Goal: Obtain resource: Download file/media

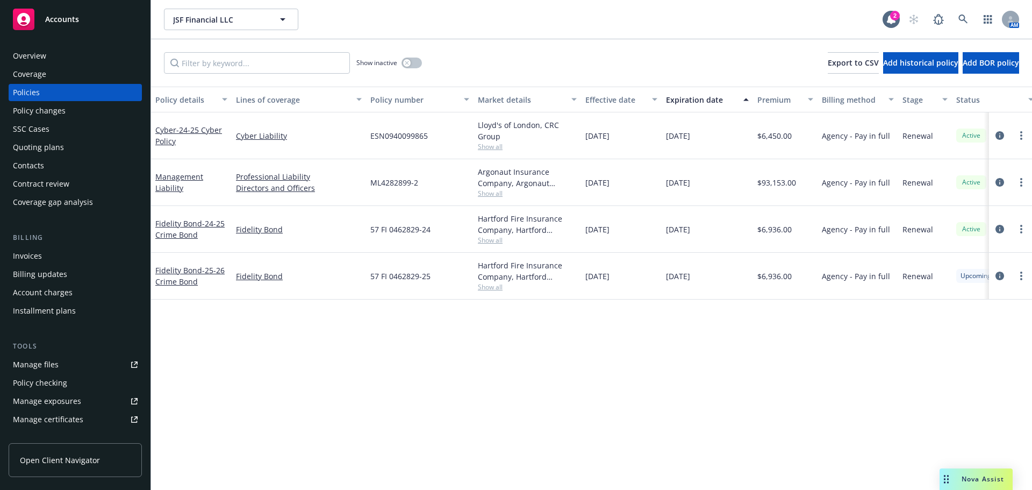
click at [71, 16] on span "Accounts" at bounding box center [62, 19] width 34 height 9
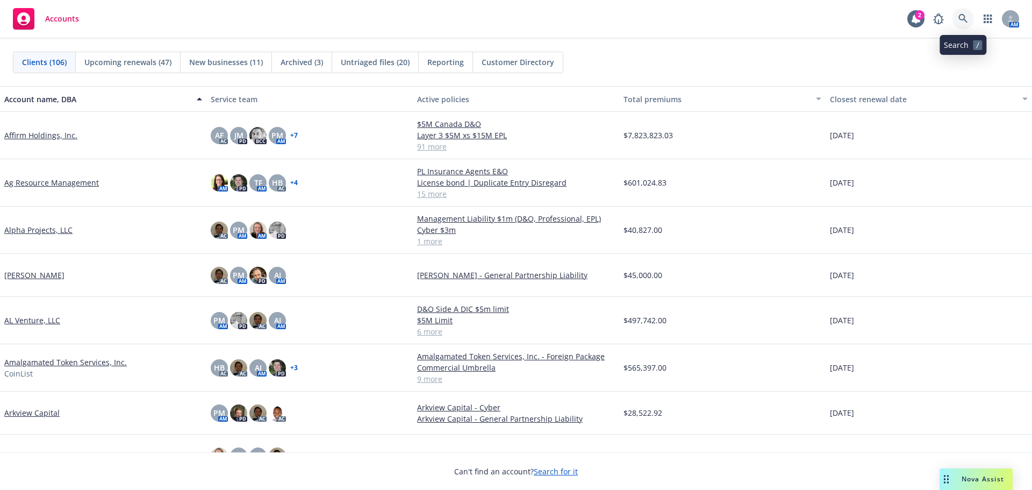
click at [965, 15] on icon at bounding box center [963, 19] width 10 height 10
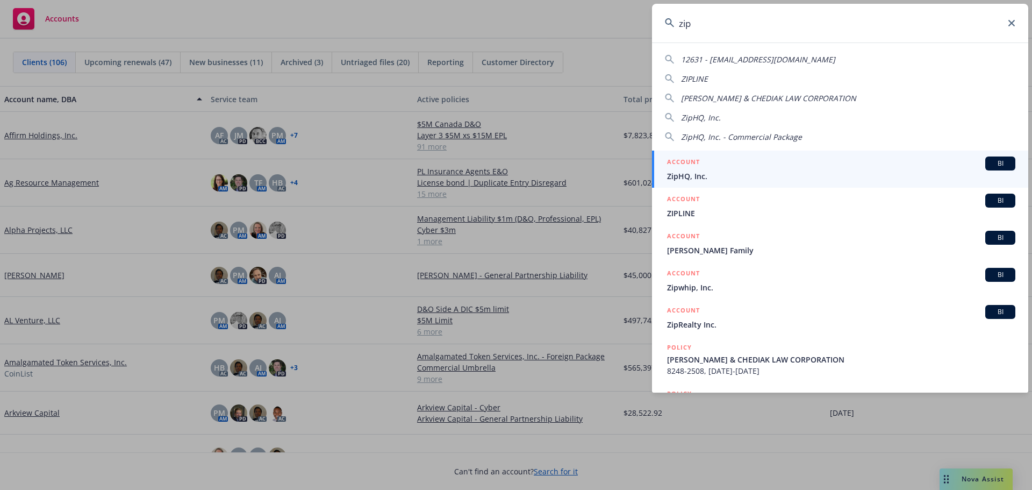
type input "zip"
click at [723, 176] on span "ZipHQ, Inc." at bounding box center [841, 175] width 348 height 11
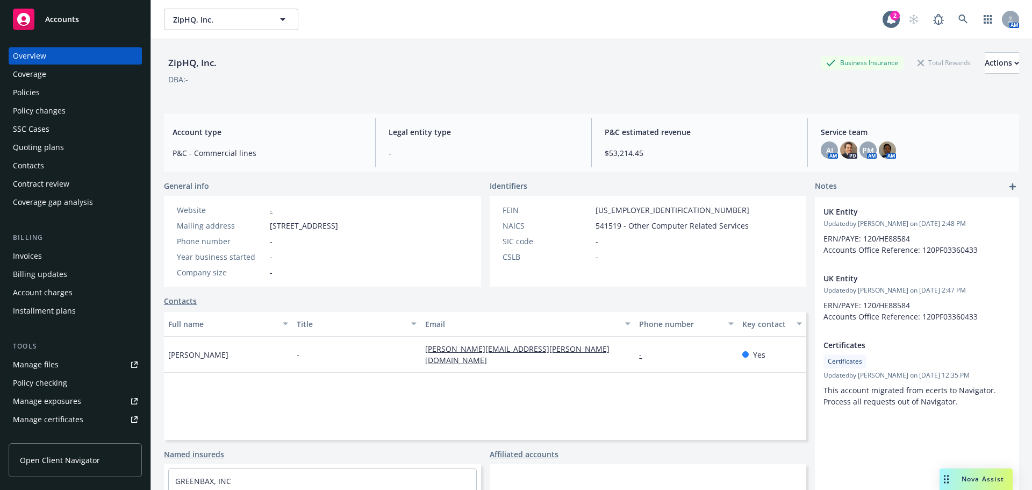
click at [40, 183] on div "Contract review" at bounding box center [41, 183] width 56 height 17
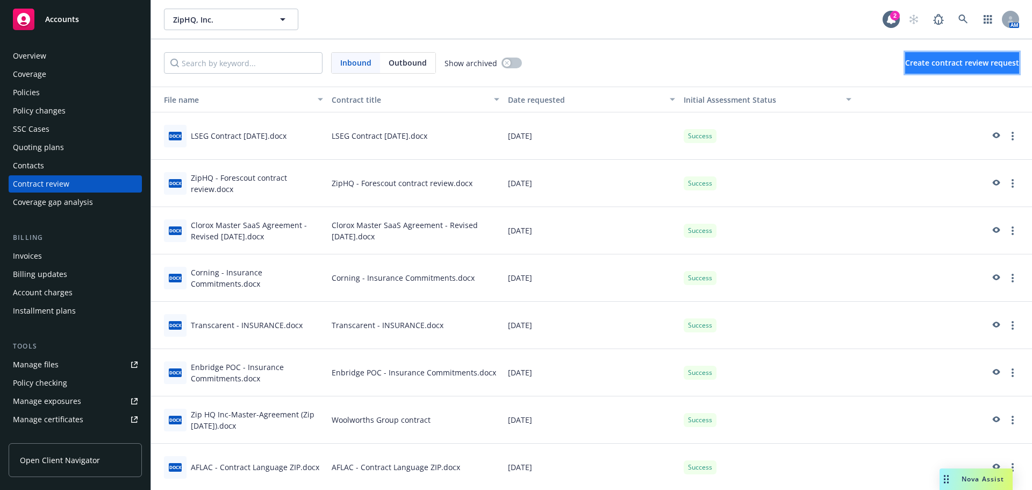
click at [971, 59] on span "Create contract review request" at bounding box center [962, 63] width 114 height 10
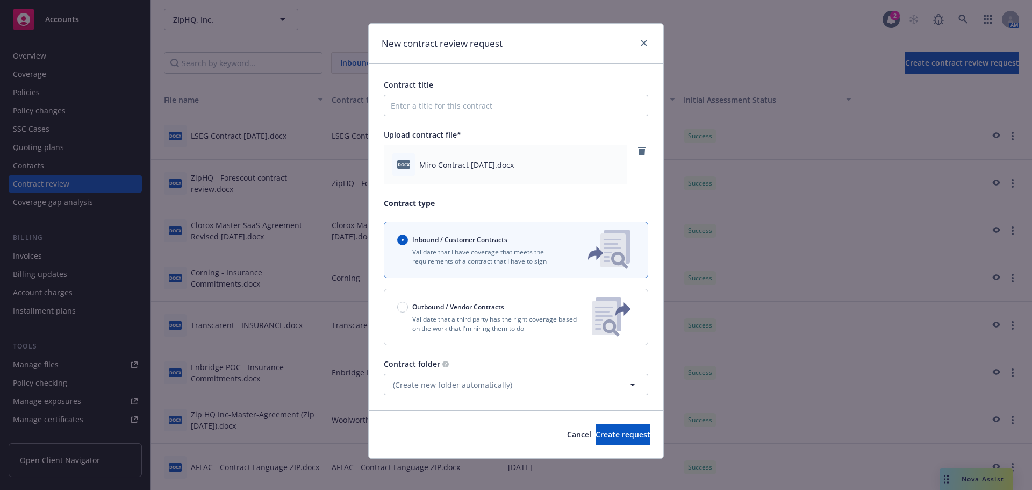
scroll to position [15, 0]
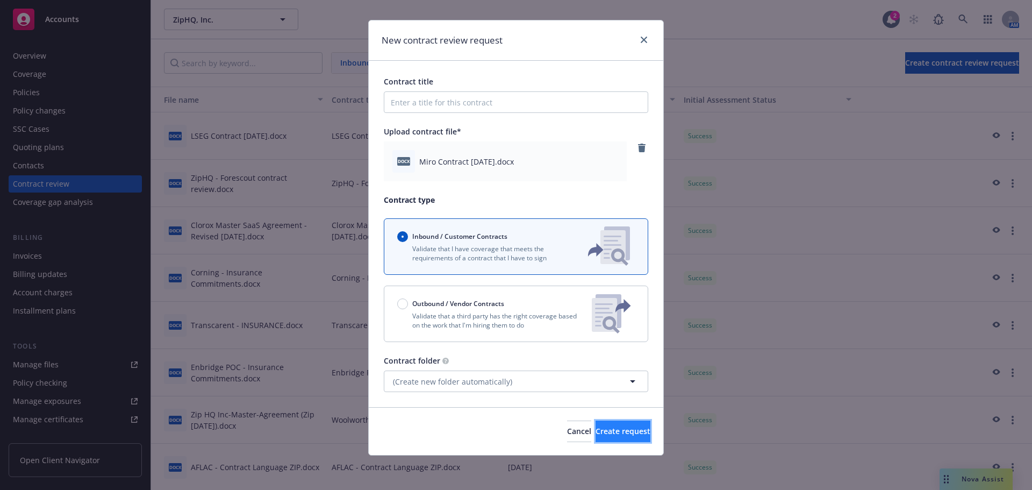
click at [622, 426] on span "Create request" at bounding box center [623, 431] width 55 height 10
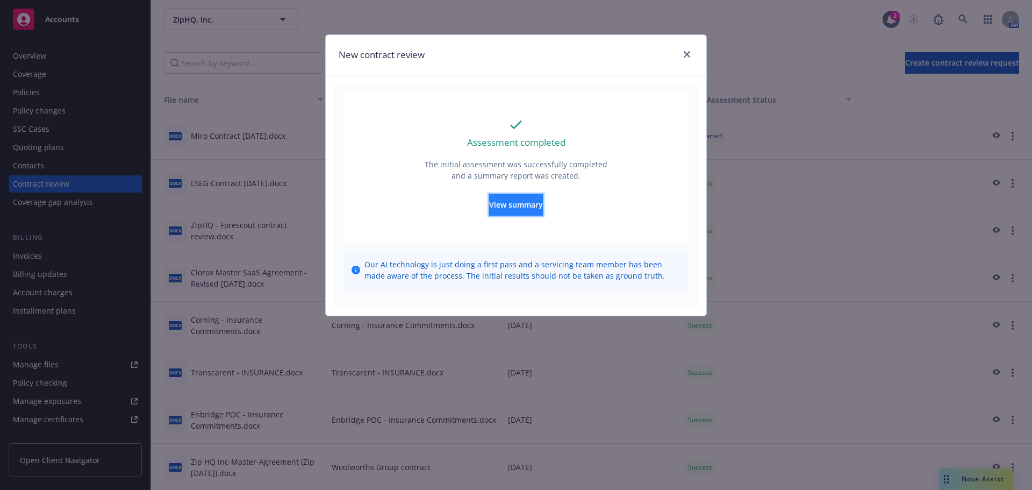
click at [541, 202] on span "View summary" at bounding box center [516, 204] width 54 height 10
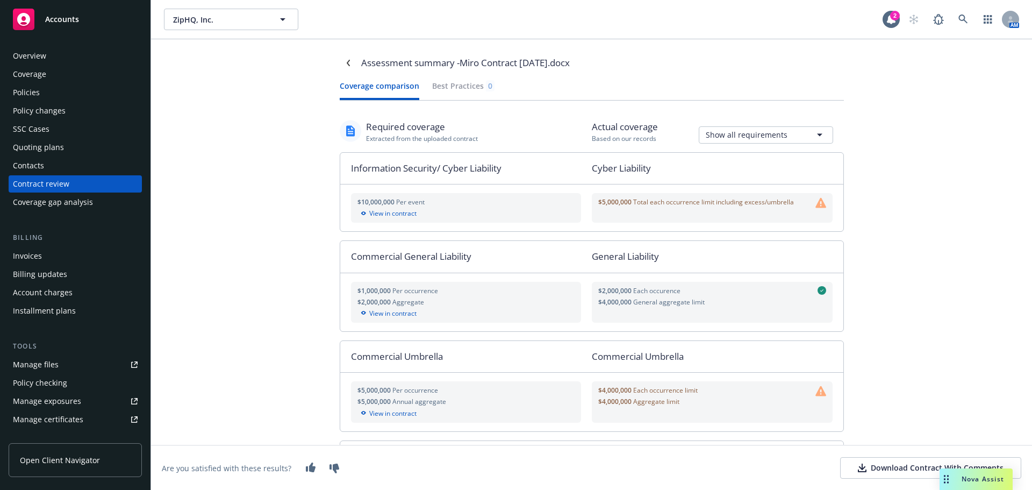
click at [719, 203] on span "Total each occurrence limit including excess/umbrella" at bounding box center [713, 201] width 161 height 9
click at [33, 89] on div "Policies" at bounding box center [26, 92] width 27 height 17
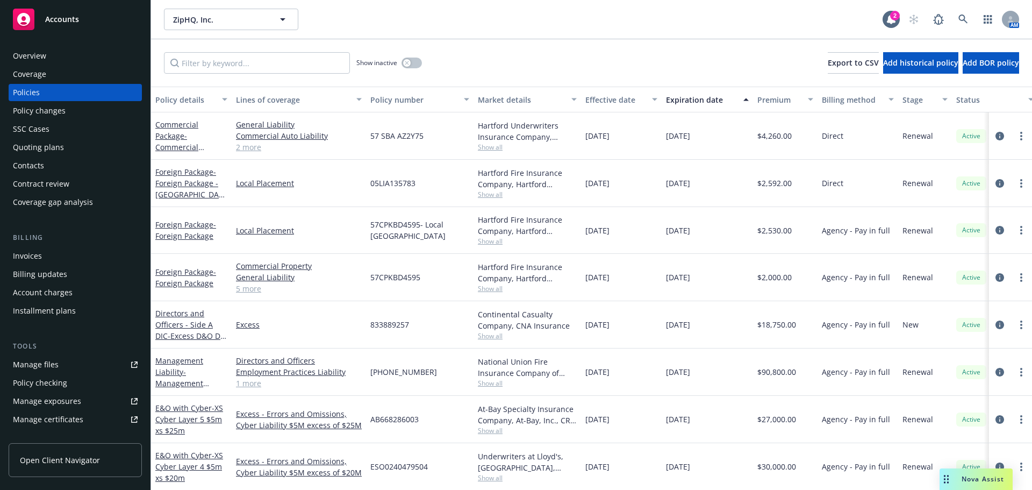
click at [60, 23] on span "Accounts" at bounding box center [62, 19] width 34 height 9
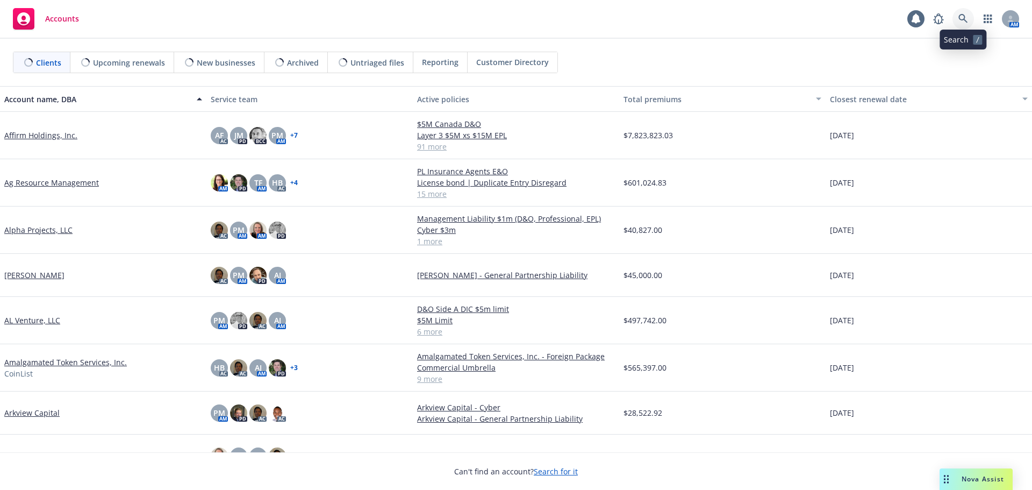
click at [964, 15] on icon at bounding box center [963, 19] width 10 height 10
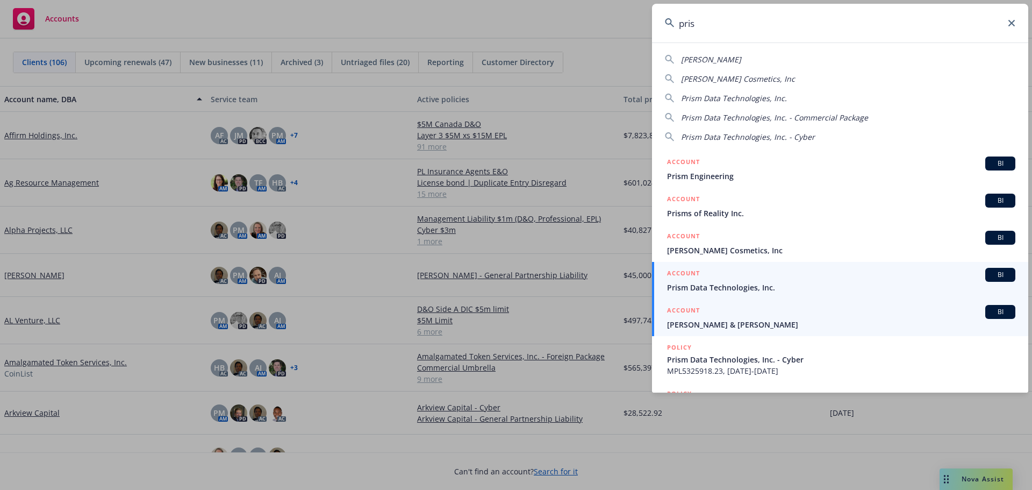
type input "pris"
click at [736, 287] on span "Prism Data Technologies, Inc." at bounding box center [841, 287] width 348 height 11
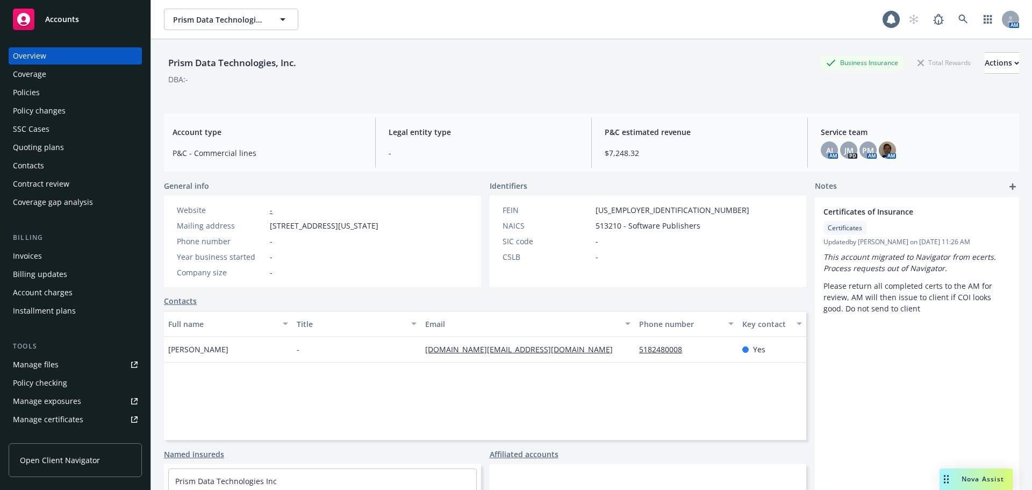
click at [42, 204] on div "Coverage gap analysis" at bounding box center [53, 201] width 80 height 17
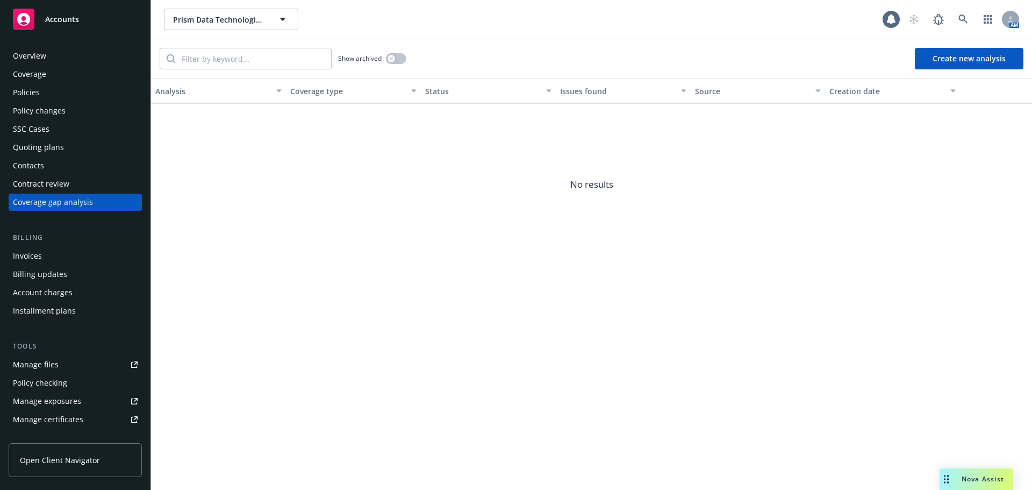
click at [42, 185] on div "Contract review" at bounding box center [41, 183] width 56 height 17
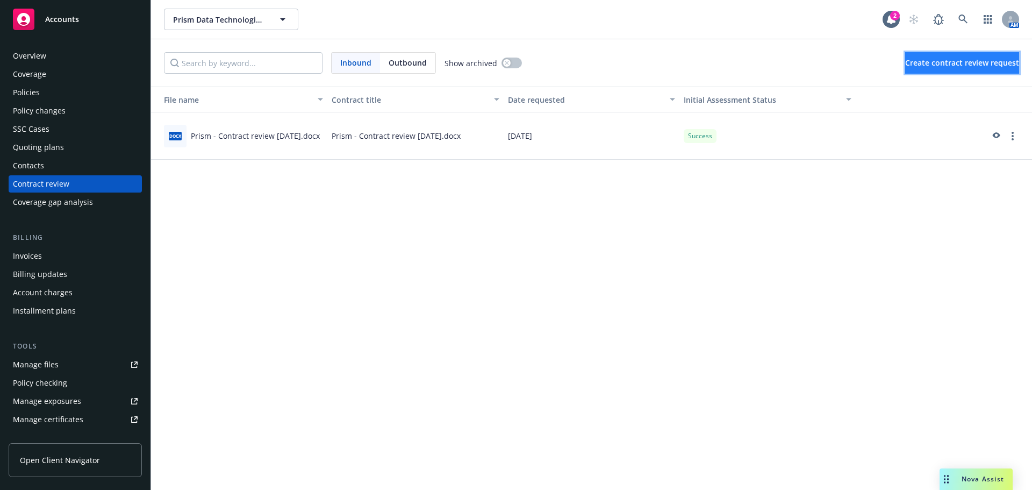
click at [926, 72] on button "Create contract review request" at bounding box center [962, 62] width 114 height 21
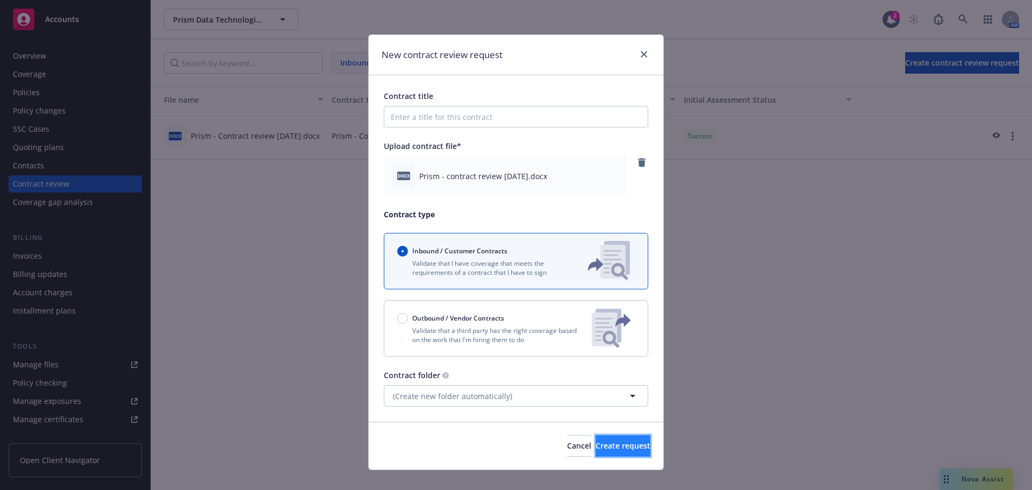
click at [610, 448] on span "Create request" at bounding box center [623, 445] width 55 height 10
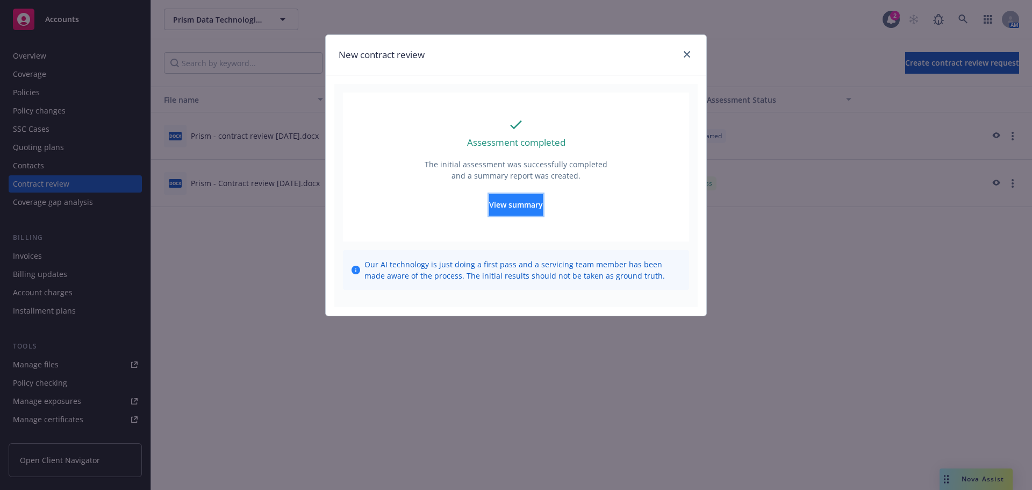
click at [539, 200] on span "View summary" at bounding box center [516, 204] width 54 height 10
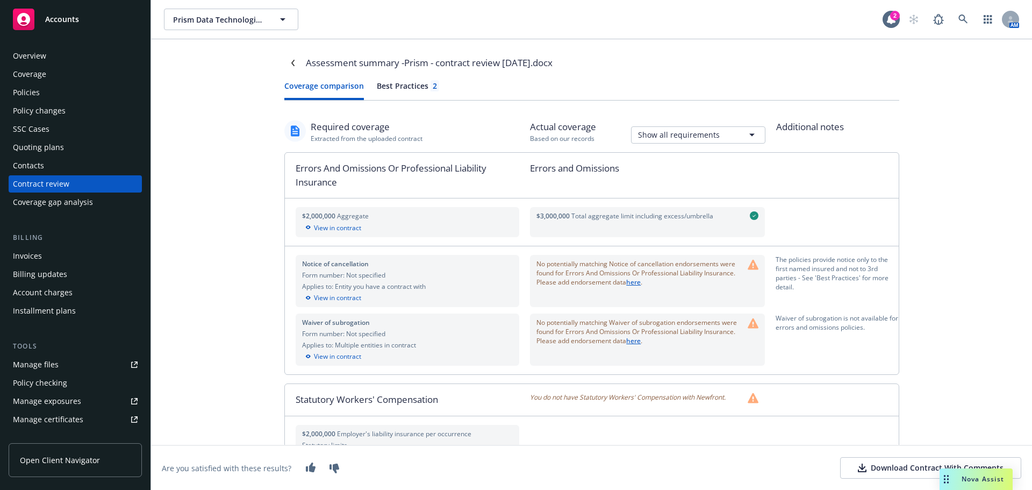
click at [406, 85] on div "Best Practices 2" at bounding box center [408, 85] width 62 height 11
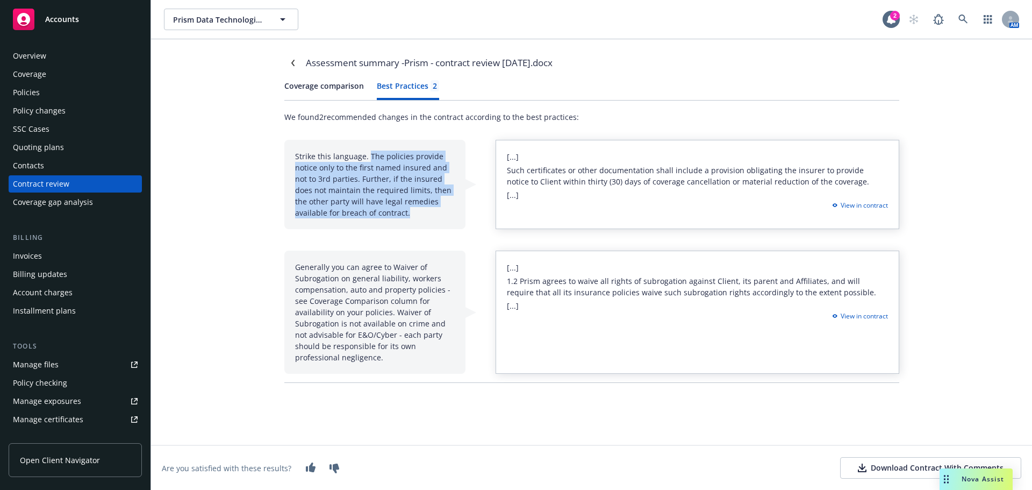
drag, startPoint x: 370, startPoint y: 154, endPoint x: 414, endPoint y: 211, distance: 72.4
click at [414, 211] on div "Strike this language. The policies provide notice only to the first named insur…" at bounding box center [374, 184] width 181 height 89
copy div "The policies provide notice only to the first named insured and not to 3rd part…"
click at [309, 86] on button "Coverage comparison" at bounding box center [324, 90] width 80 height 20
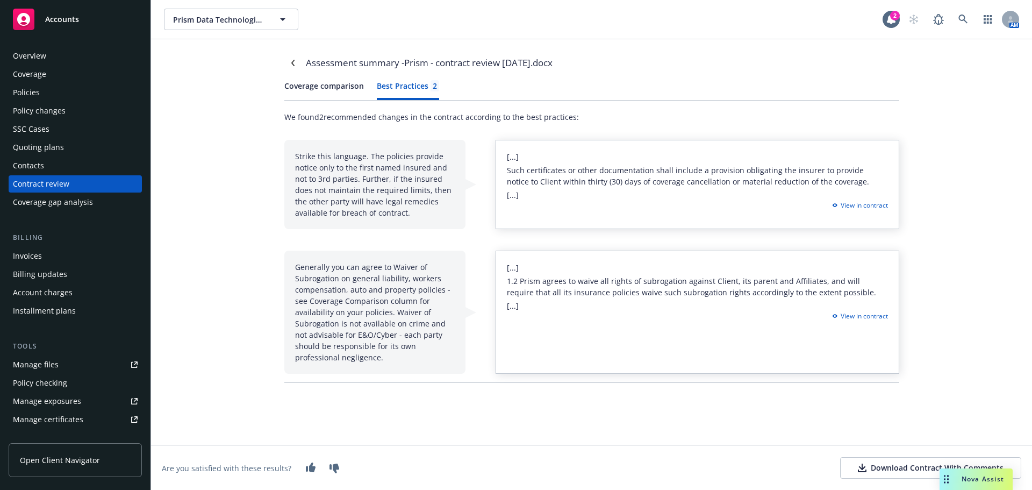
click at [405, 84] on div "Best Practices 2" at bounding box center [408, 85] width 62 height 11
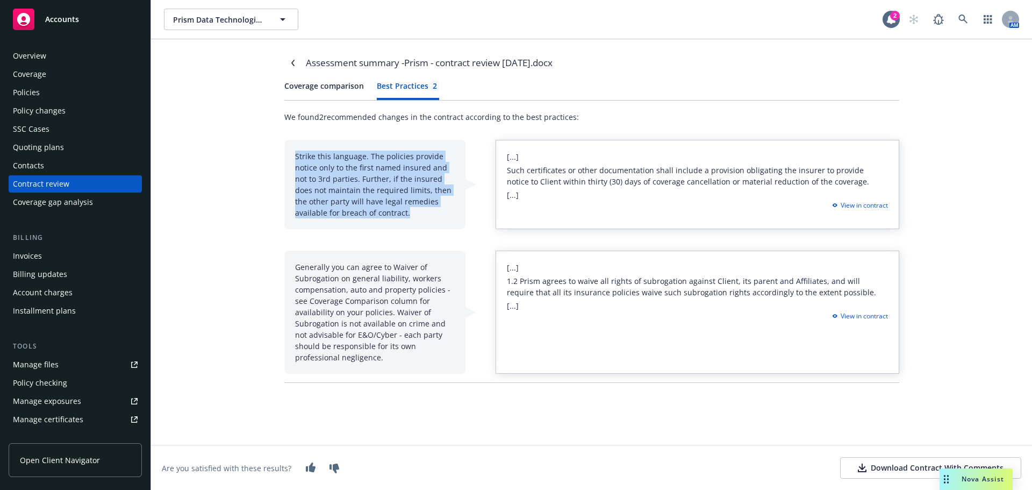
drag, startPoint x: 295, startPoint y: 156, endPoint x: 424, endPoint y: 210, distance: 139.7
click at [446, 216] on div "Strike this language. The policies provide notice only to the first named insur…" at bounding box center [374, 184] width 181 height 89
copy div "Strike this language. The policies provide notice only to the first named insur…"
click at [352, 264] on div "Generally you can agree to Waiver of Subrogation on general liability, workers …" at bounding box center [374, 311] width 181 height 123
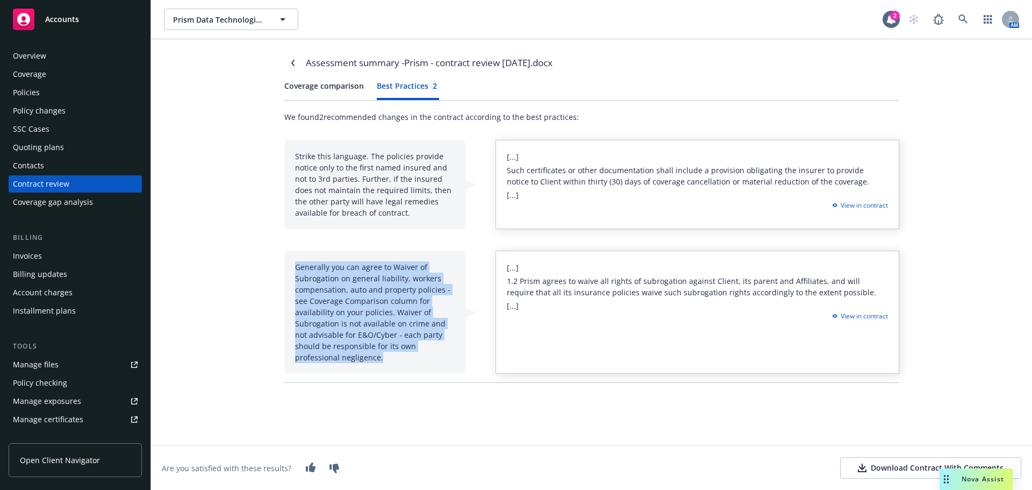
drag, startPoint x: 296, startPoint y: 266, endPoint x: 343, endPoint y: 359, distance: 103.8
click at [343, 359] on div "Generally you can agree to Waiver of Subrogation on general liability, workers …" at bounding box center [374, 311] width 181 height 123
copy div "Generally you can agree to Waiver of Subrogation on general liability, workers …"
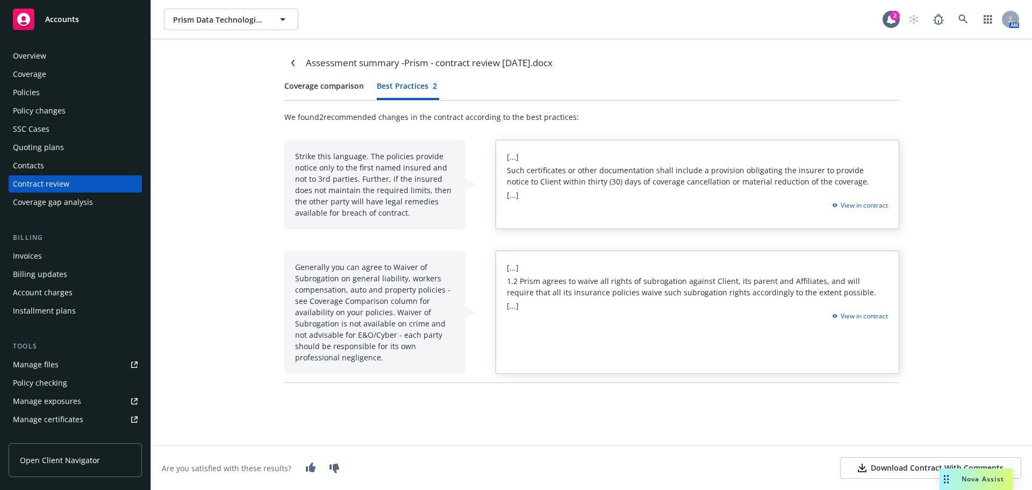
click at [605, 353] on div "[...] 1.2 Prism agrees to waive all rights of subrogation against Client, its p…" at bounding box center [698, 311] width 404 height 123
click at [32, 87] on div "Policies" at bounding box center [26, 92] width 27 height 17
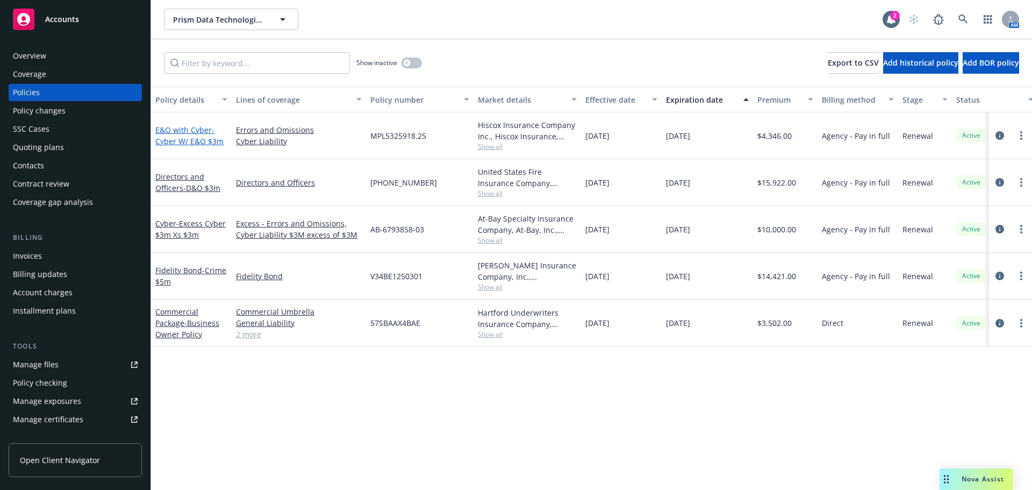
click at [198, 141] on span "- Cyber W/ E&O $3m" at bounding box center [189, 135] width 68 height 21
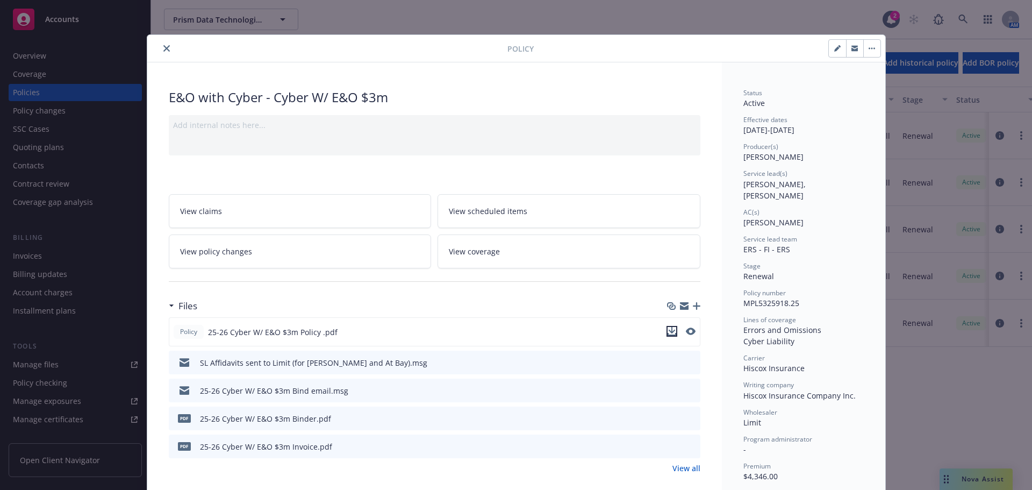
click at [668, 331] on icon "download file" at bounding box center [672, 331] width 9 height 9
click at [163, 49] on icon "close" at bounding box center [166, 48] width 6 height 6
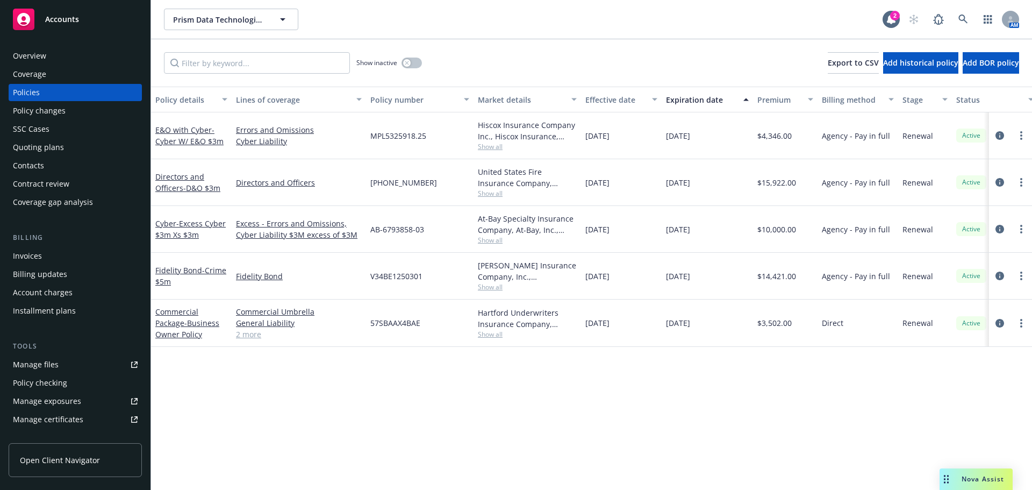
click at [51, 18] on span "Accounts" at bounding box center [62, 19] width 34 height 9
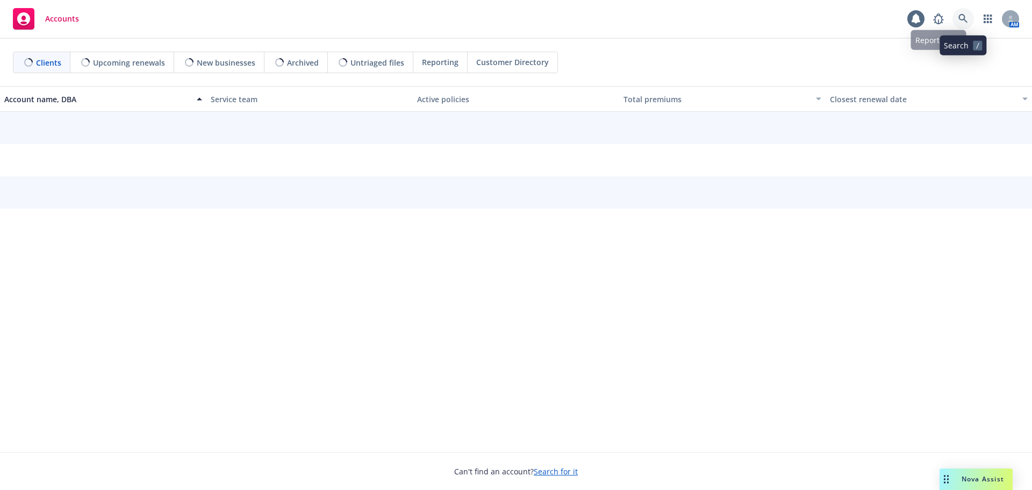
click at [965, 14] on icon at bounding box center [963, 19] width 10 height 10
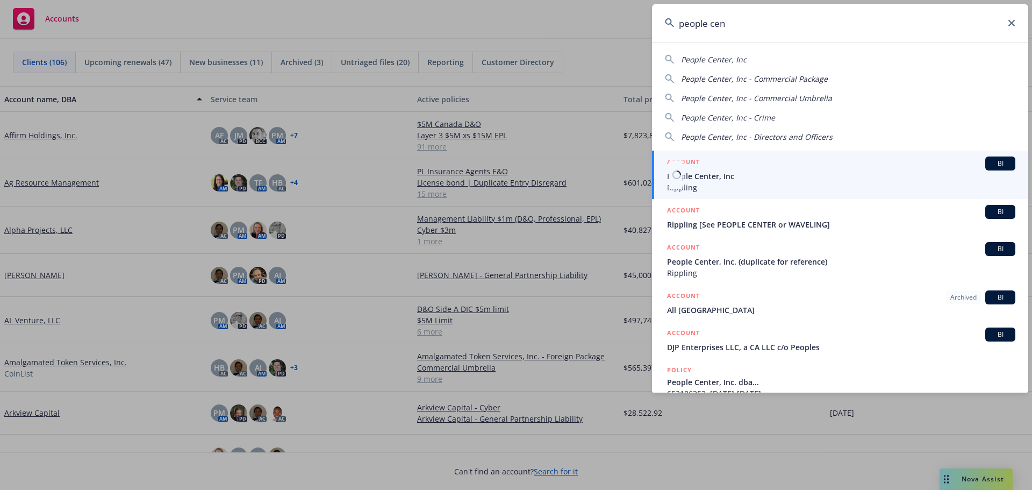
type input "people cen"
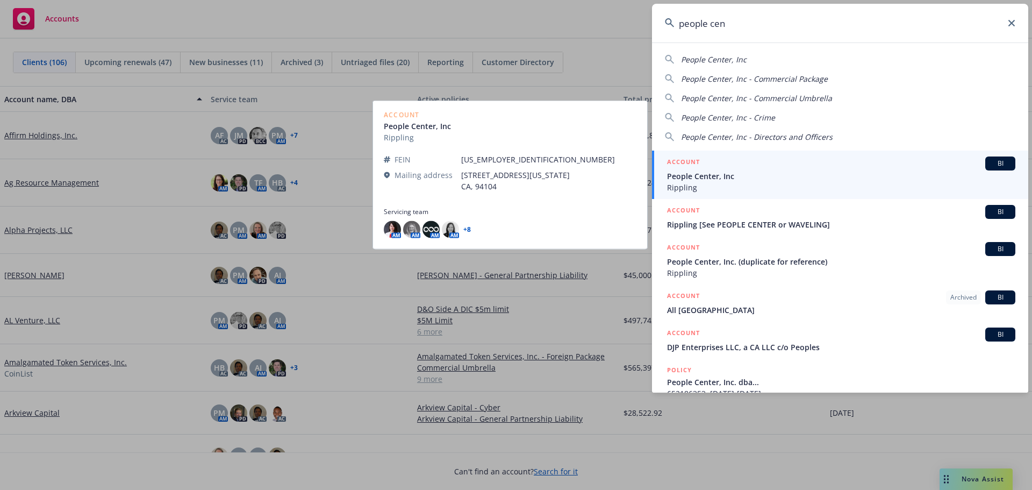
click at [714, 173] on span "People Center, Inc" at bounding box center [841, 175] width 348 height 11
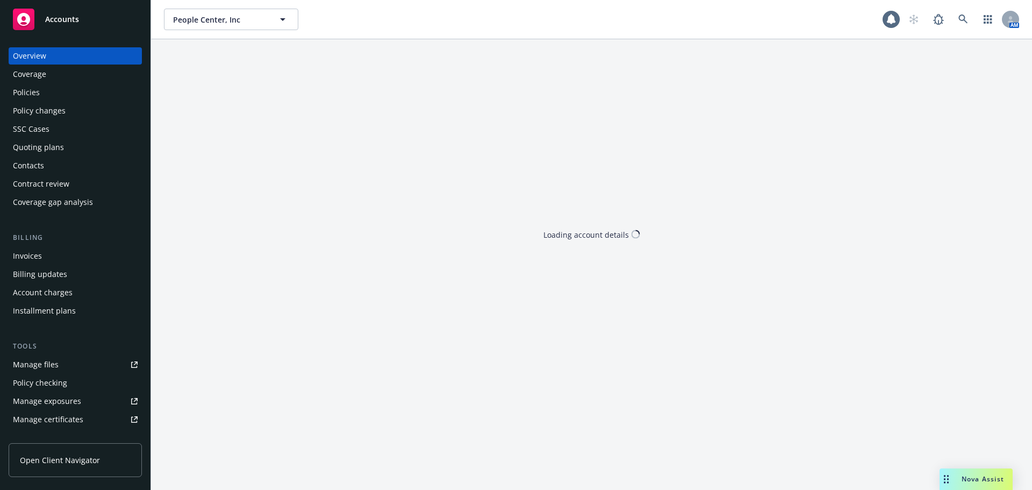
click at [32, 91] on div "Policies" at bounding box center [26, 92] width 27 height 17
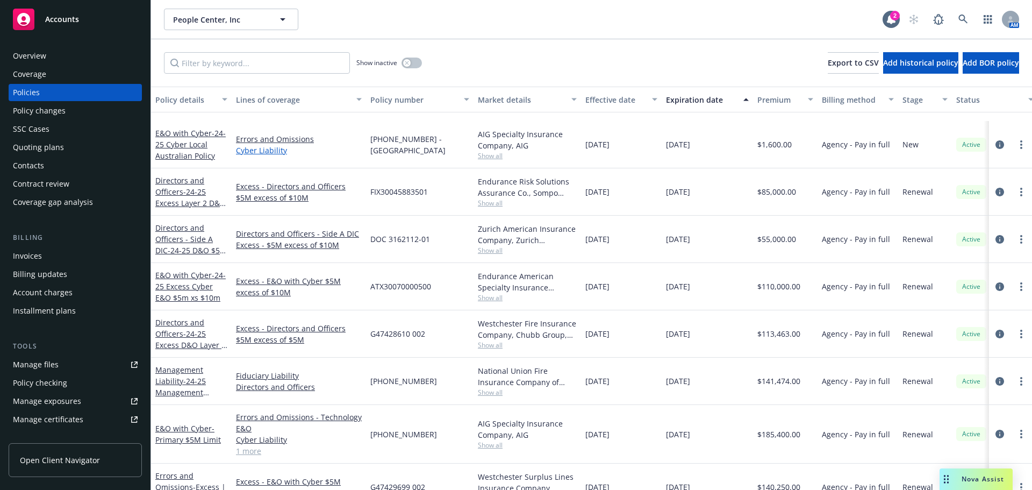
scroll to position [645, 0]
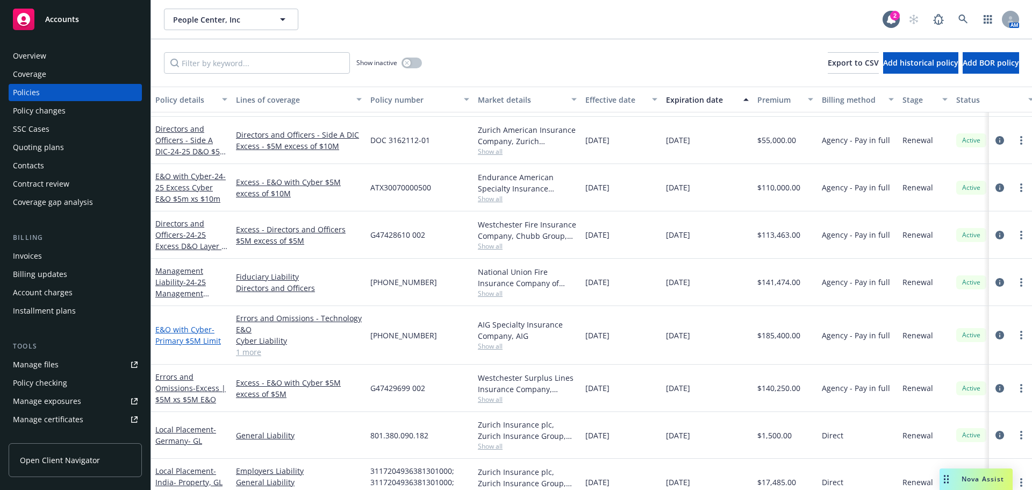
click at [195, 335] on span "- Primary $5M Limit" at bounding box center [188, 334] width 66 height 21
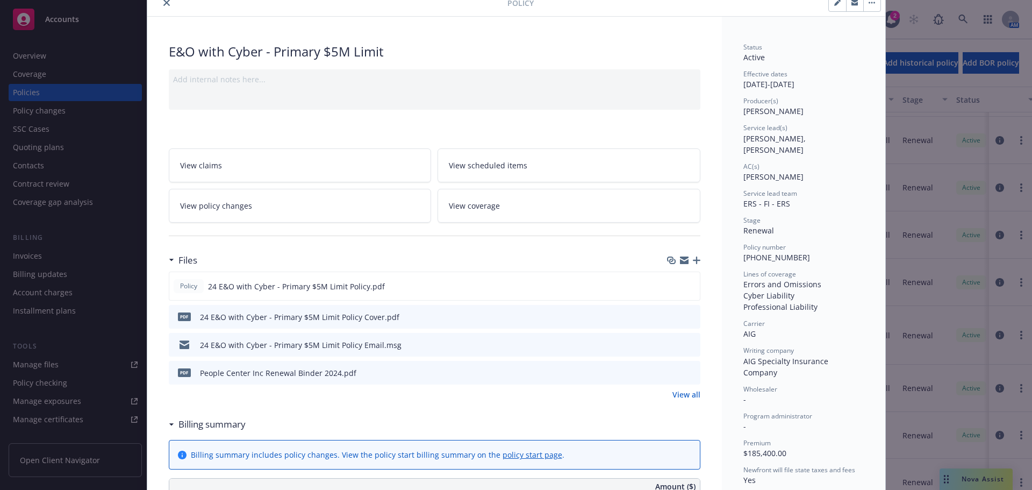
scroll to position [107, 0]
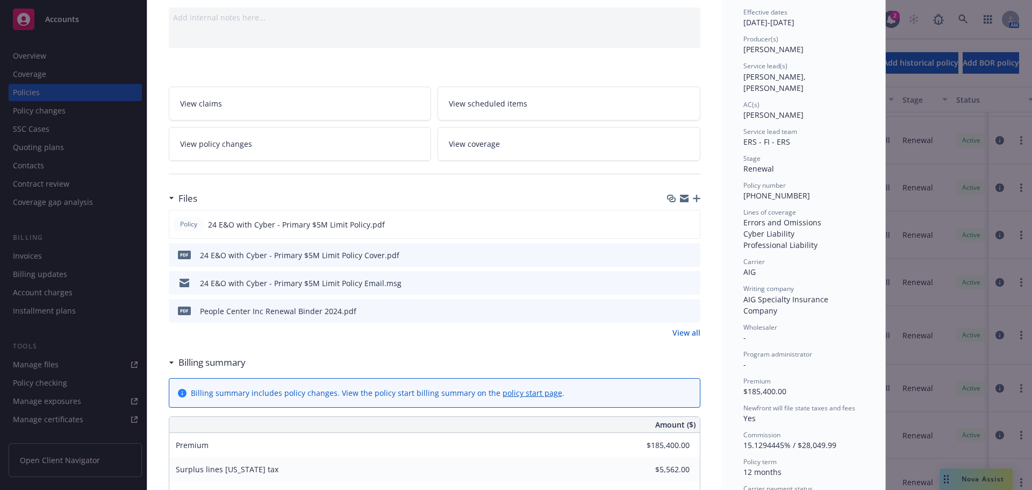
click at [668, 312] on icon "download file" at bounding box center [672, 310] width 9 height 9
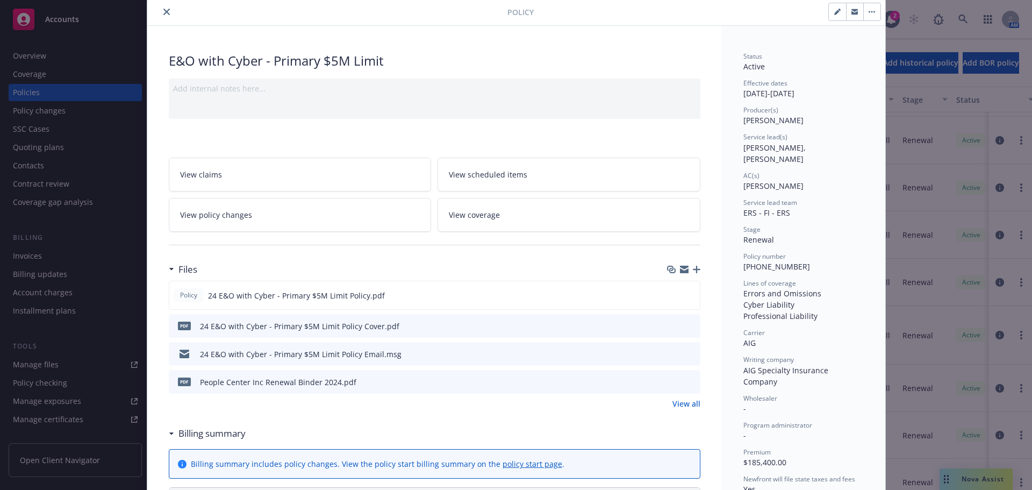
scroll to position [0, 0]
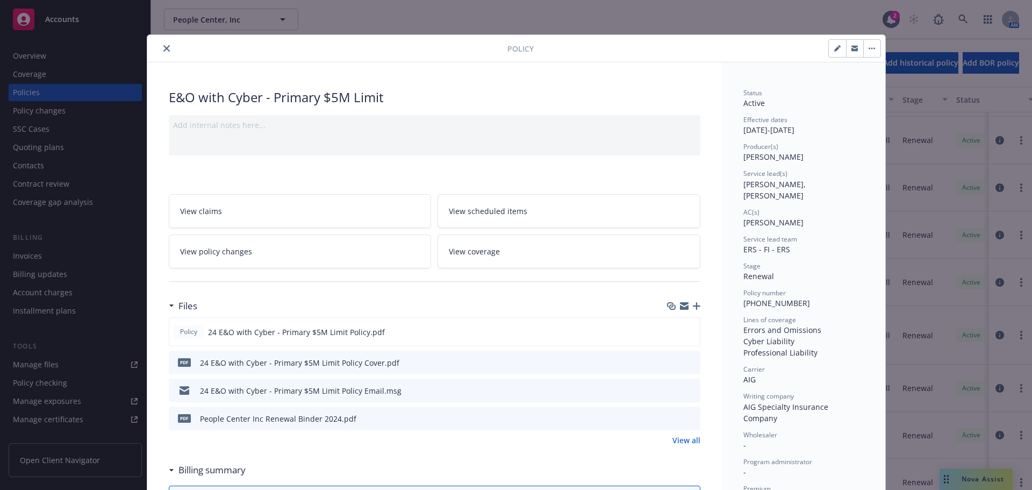
click at [163, 46] on icon "close" at bounding box center [166, 48] width 6 height 6
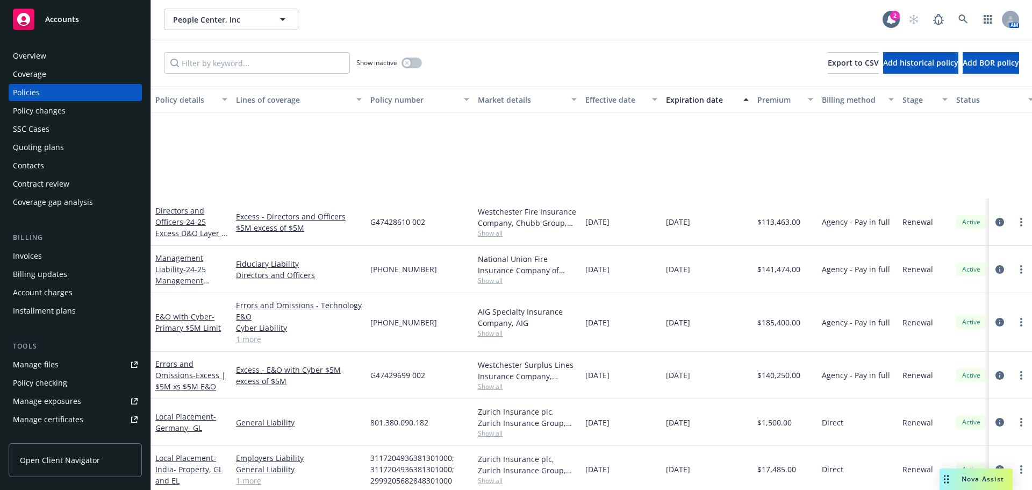
scroll to position [860, 0]
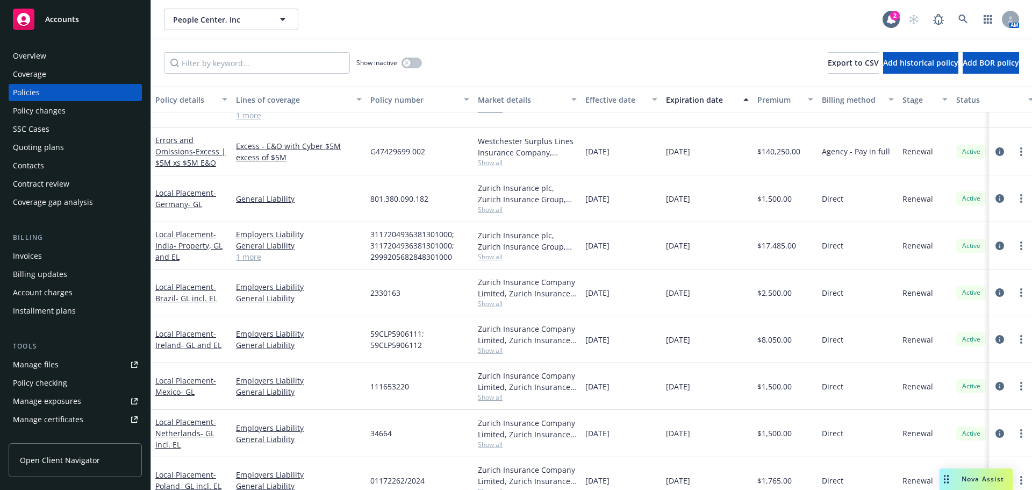
click at [977, 478] on span "Nova Assist" at bounding box center [983, 478] width 42 height 9
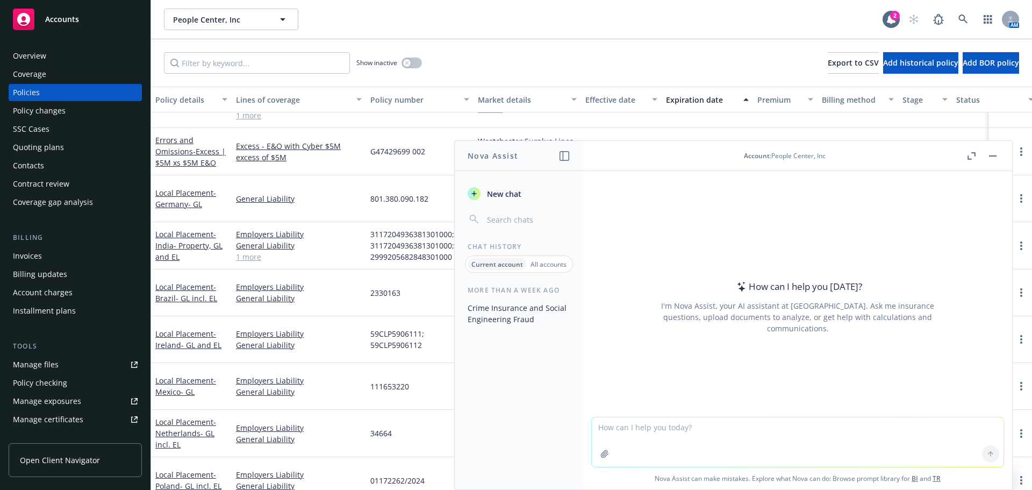
click at [701, 422] on textarea at bounding box center [798, 441] width 412 height 49
type textarea "Compare the two documents and outline the differences noted"
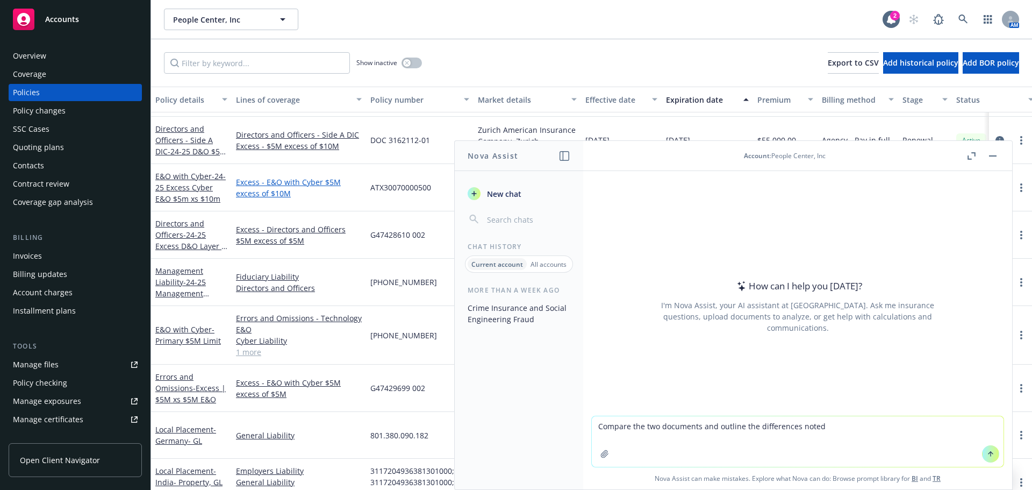
scroll to position [699, 0]
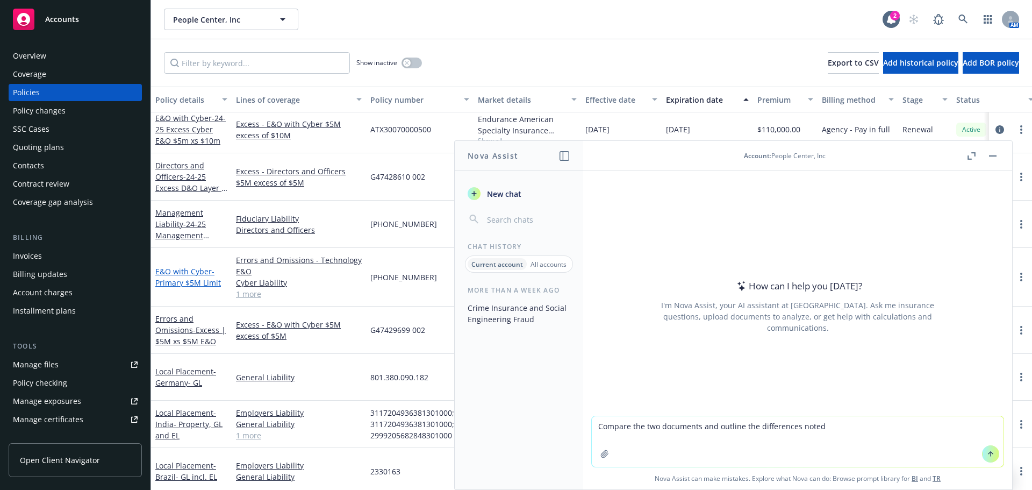
click at [189, 284] on span "- Primary $5M Limit" at bounding box center [188, 276] width 66 height 21
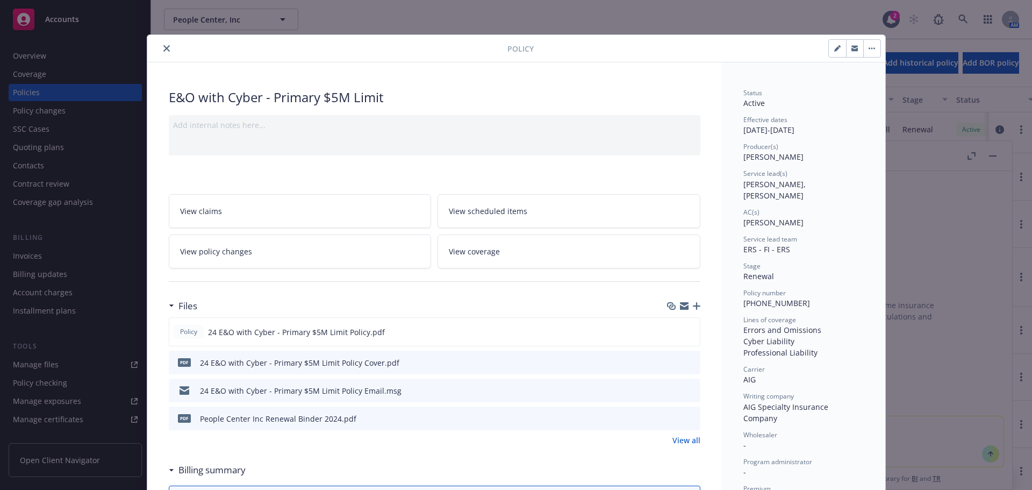
scroll to position [32, 0]
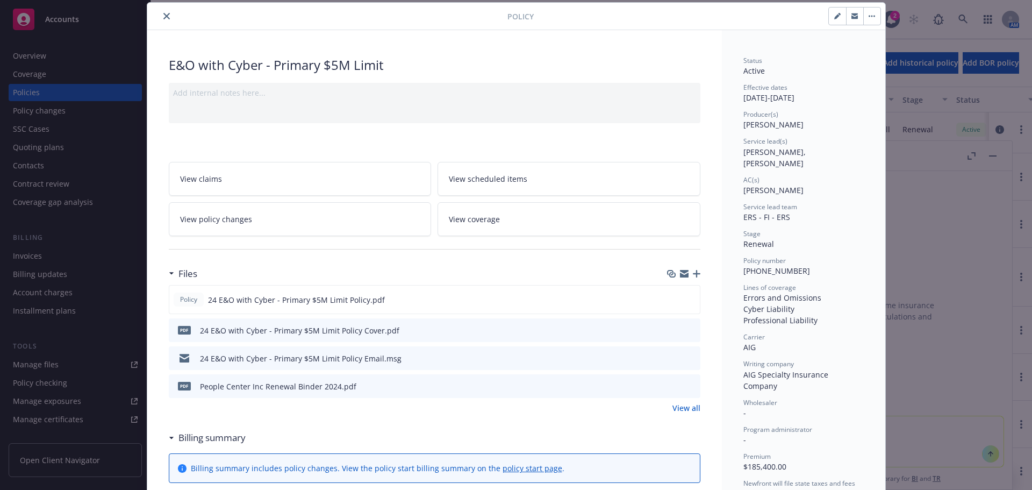
click at [668, 388] on icon "download file" at bounding box center [672, 385] width 9 height 9
click at [163, 15] on icon "close" at bounding box center [166, 16] width 6 height 6
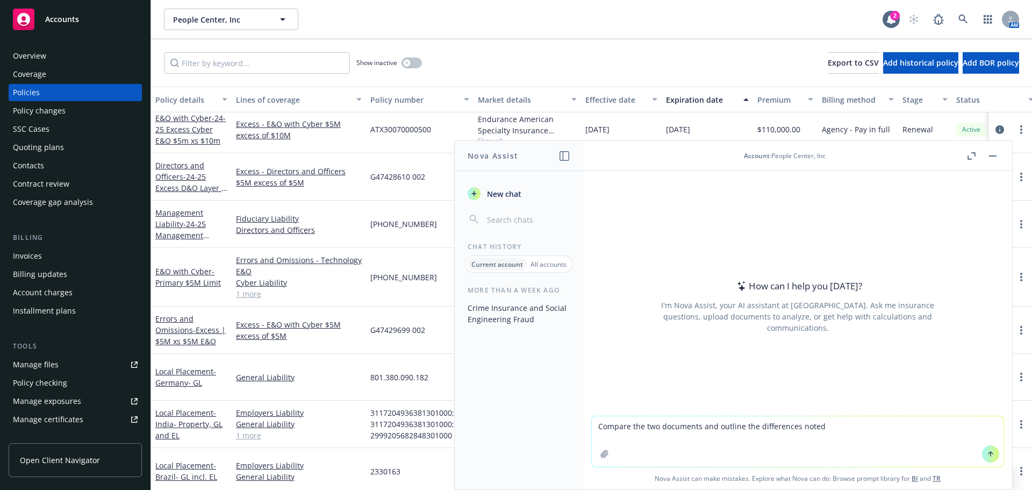
click at [661, 450] on textarea "Compare the two documents and outline the differences noted" at bounding box center [798, 441] width 412 height 51
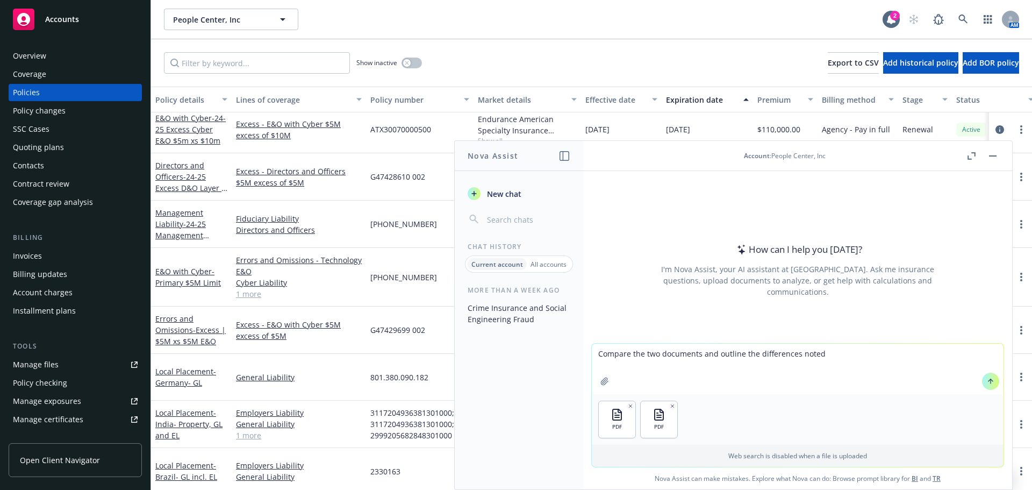
click at [986, 385] on button at bounding box center [990, 380] width 17 height 17
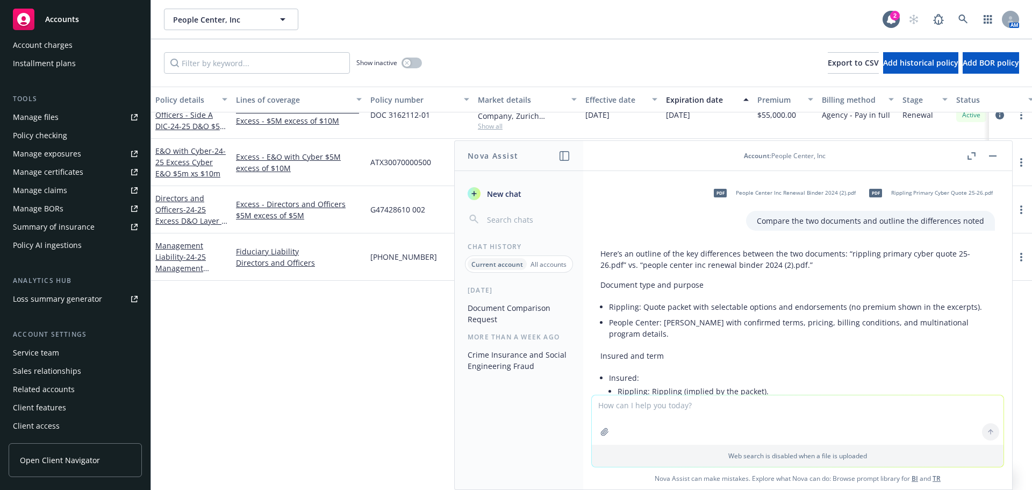
scroll to position [376, 0]
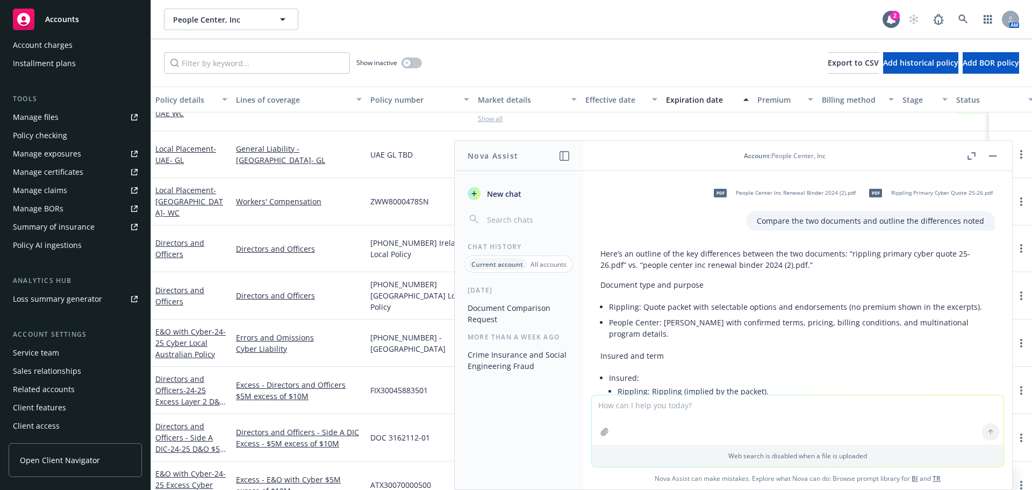
click at [994, 155] on icon "button" at bounding box center [993, 155] width 8 height 1
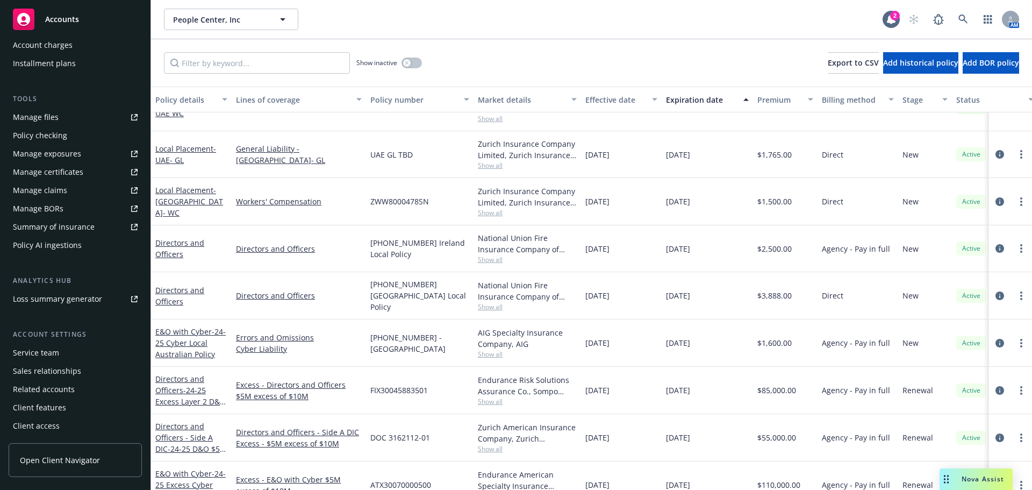
click at [33, 121] on div "Manage files" at bounding box center [36, 117] width 46 height 17
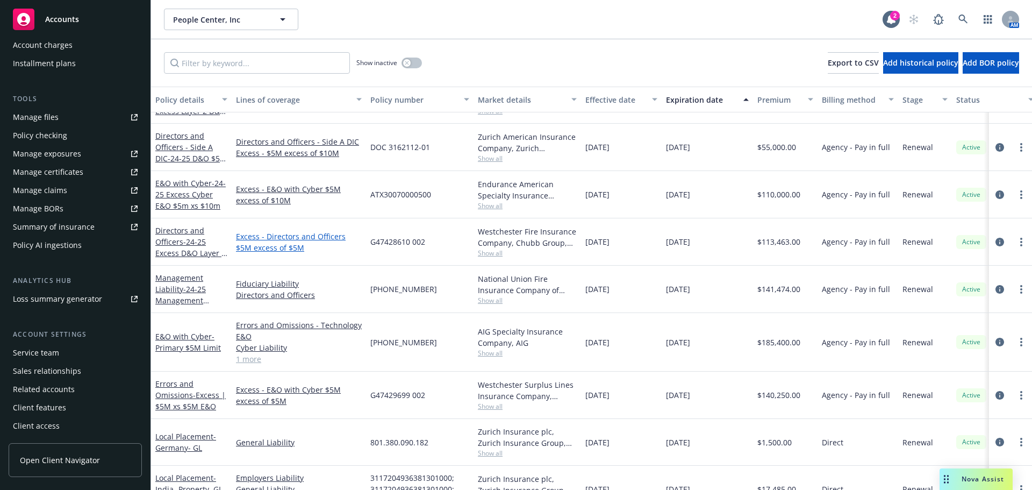
scroll to position [645, 0]
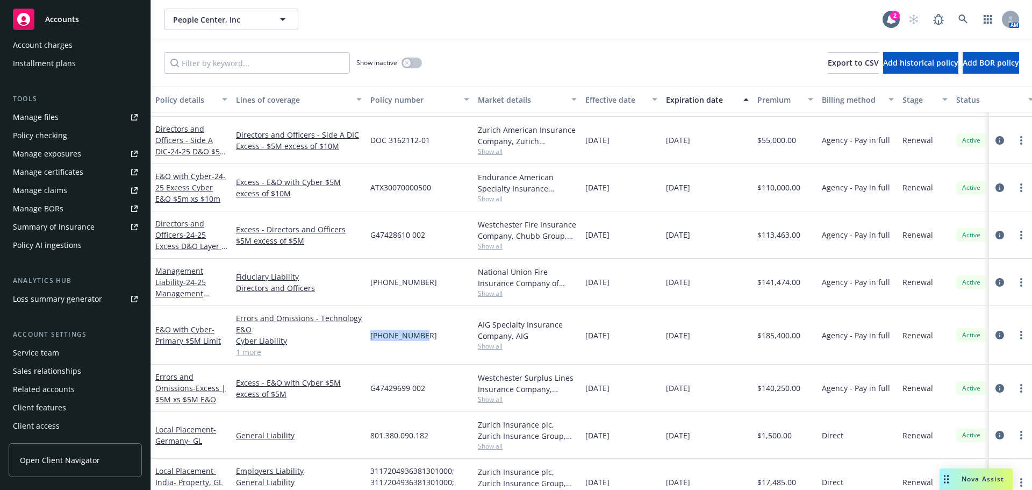
drag, startPoint x: 369, startPoint y: 336, endPoint x: 417, endPoint y: 340, distance: 48.0
click at [417, 340] on div "[PHONE_NUMBER]" at bounding box center [419, 335] width 107 height 59
copy span "[PHONE_NUMBER]"
click at [60, 20] on span "Accounts" at bounding box center [62, 19] width 34 height 9
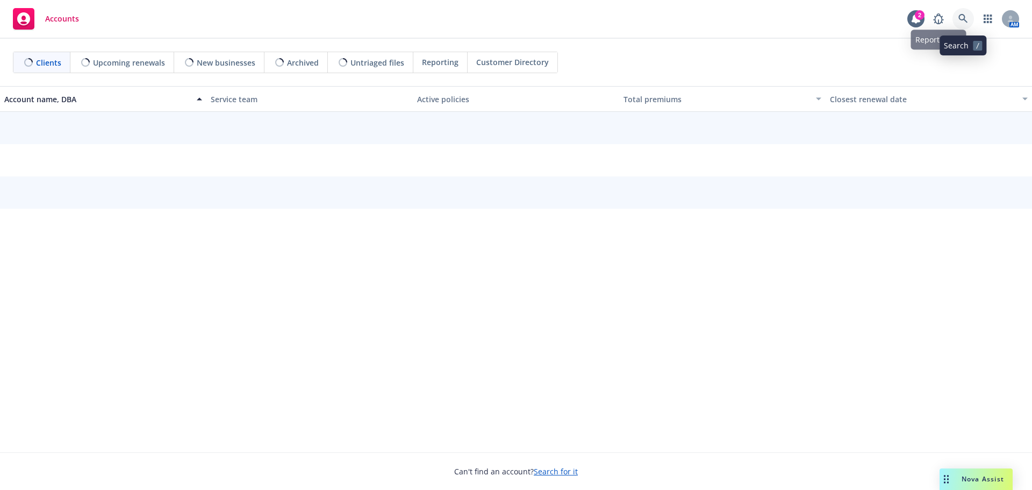
click at [963, 15] on icon at bounding box center [962, 18] width 9 height 9
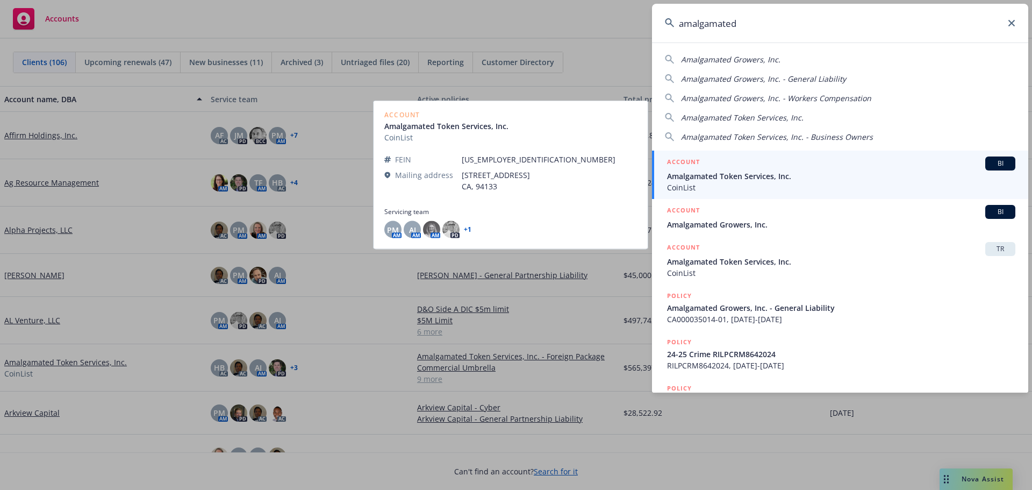
type input "amalgamated"
click at [753, 174] on span "Amalgamated Token Services, Inc." at bounding box center [841, 175] width 348 height 11
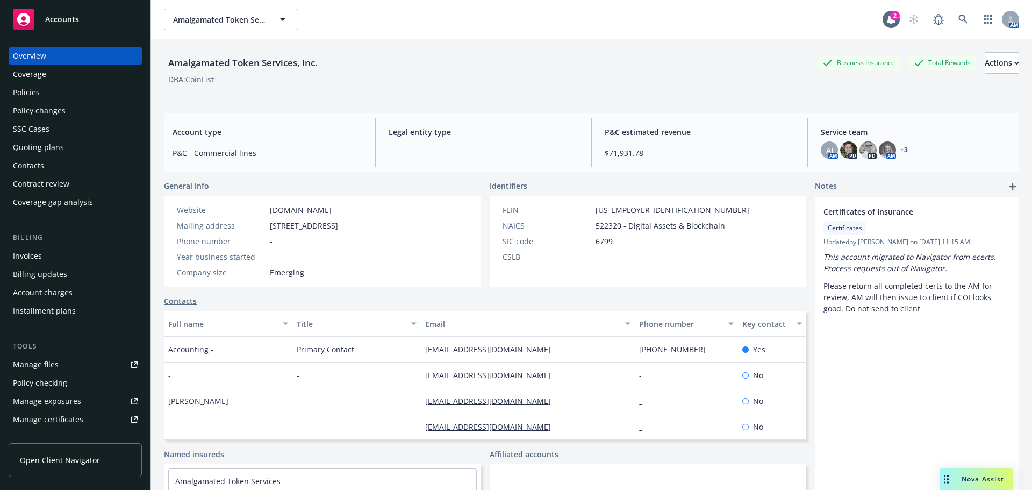
click at [31, 89] on div "Policies" at bounding box center [26, 92] width 27 height 17
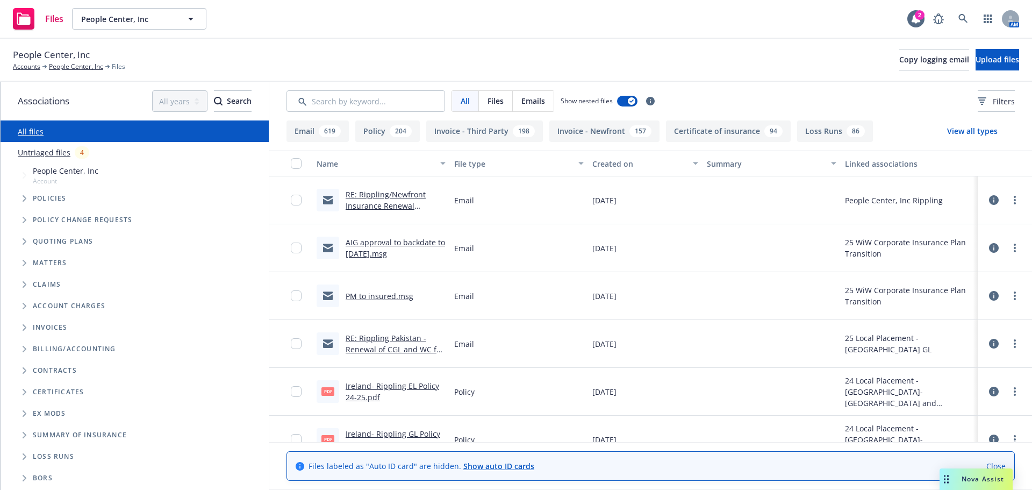
click at [821, 135] on button "Loss Runs 86" at bounding box center [835, 130] width 76 height 21
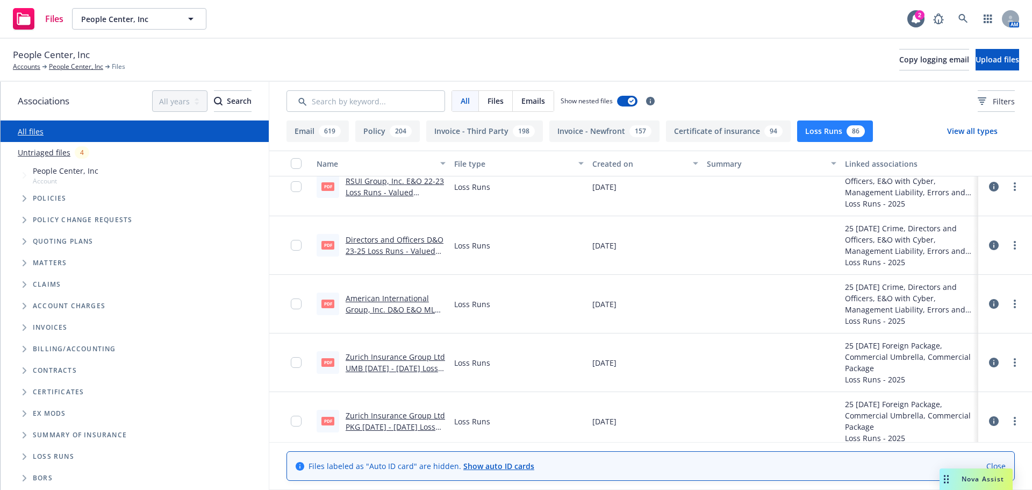
scroll to position [699, 0]
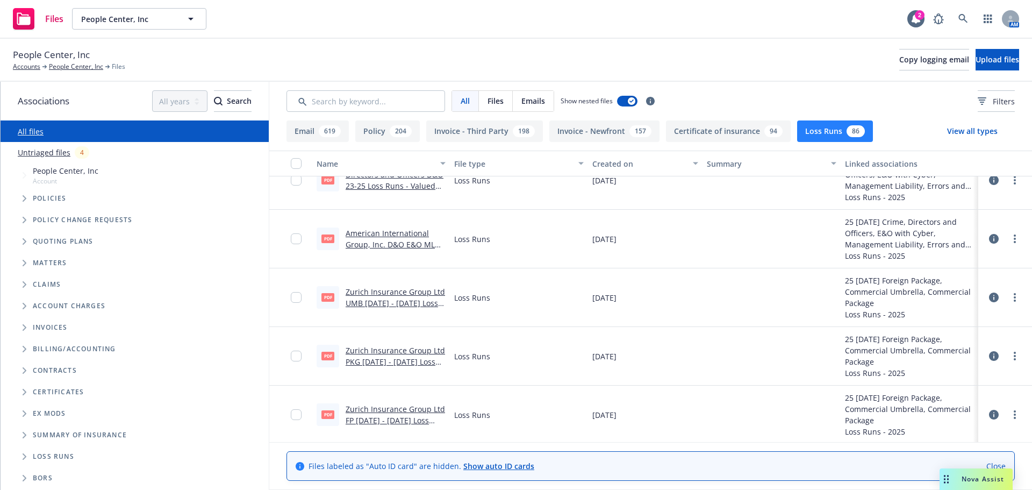
click at [400, 242] on link "American International Group, Inc. D&O E&O ML 2022 - 2025 Loss Runs - Valued 20…" at bounding box center [395, 250] width 98 height 44
